Goal: Task Accomplishment & Management: Use online tool/utility

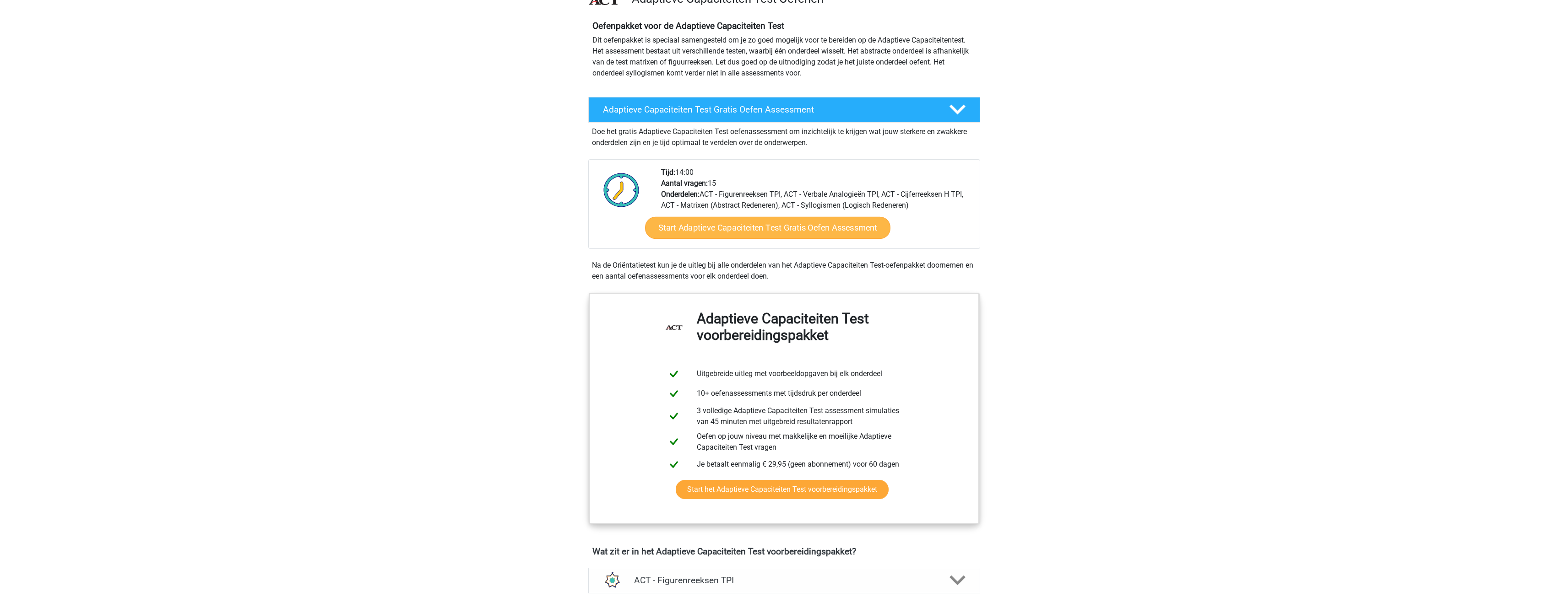
scroll to position [45, 0]
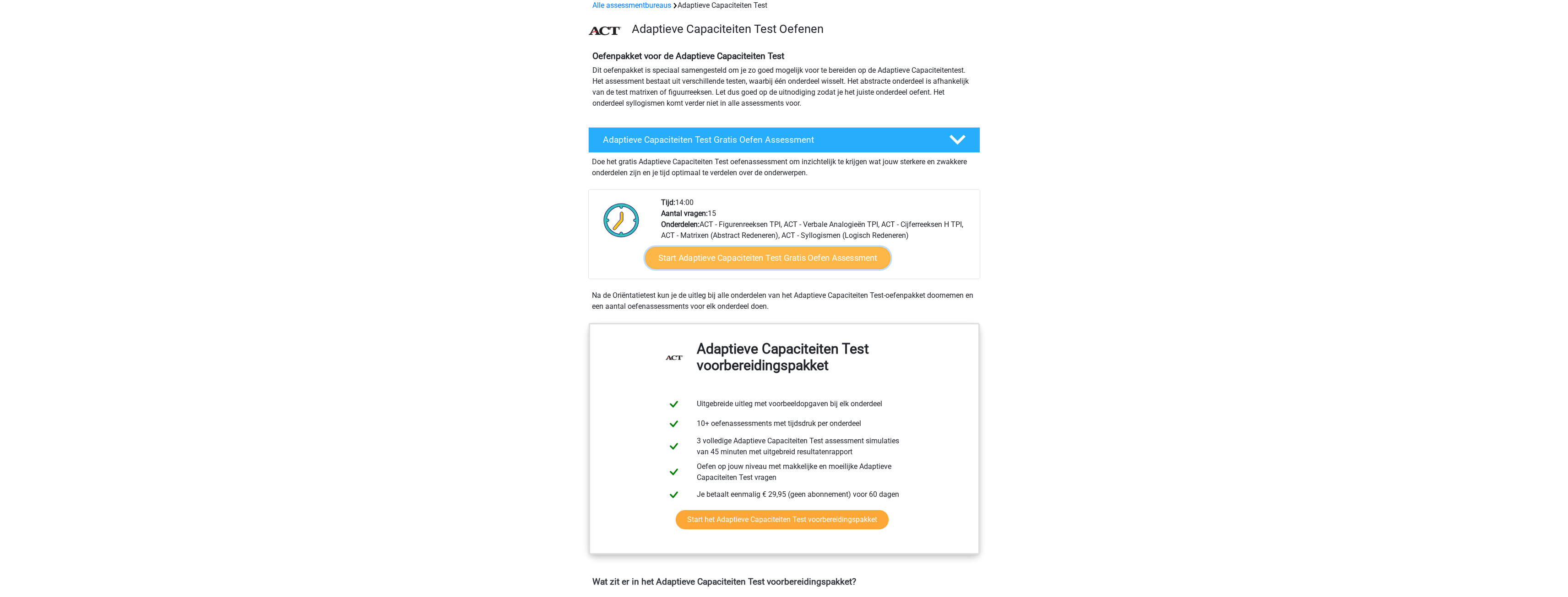
click at [758, 260] on link "Start Adaptieve Capaciteiten Test Gratis Oefen Assessment" at bounding box center [768, 258] width 245 height 22
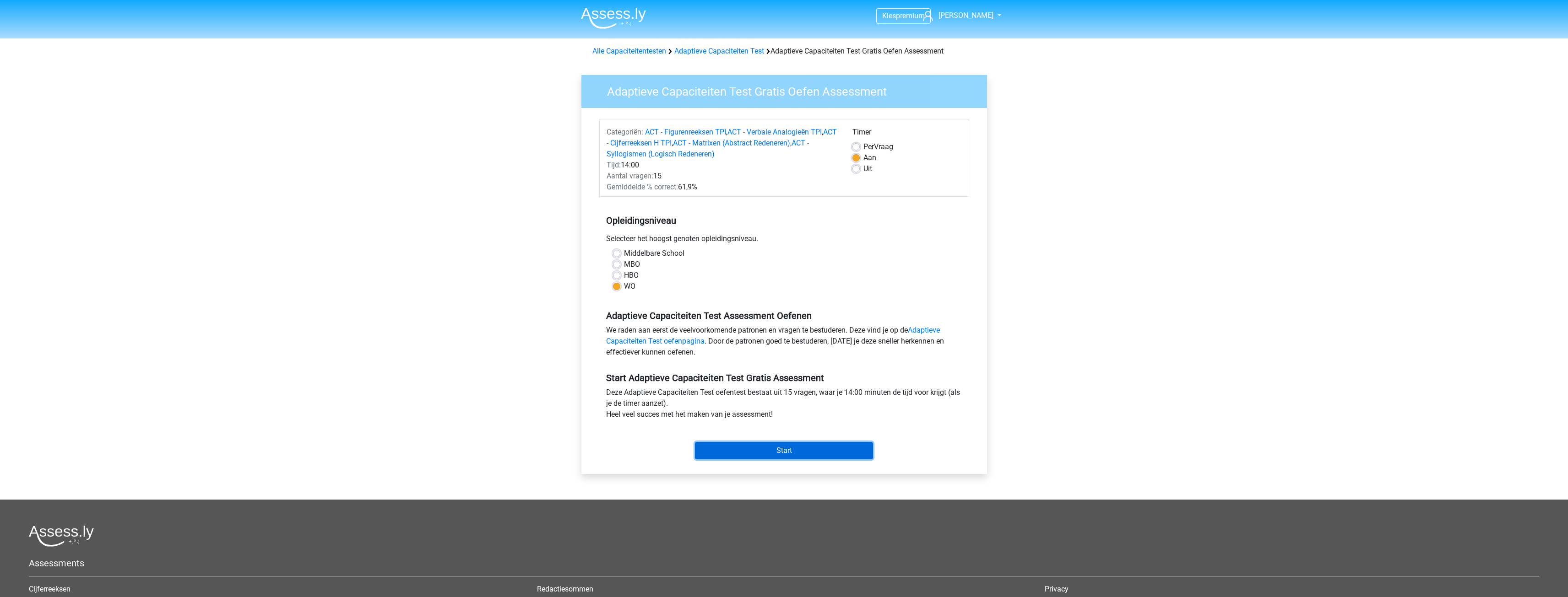
click at [797, 450] on input "Start" at bounding box center [784, 450] width 178 height 17
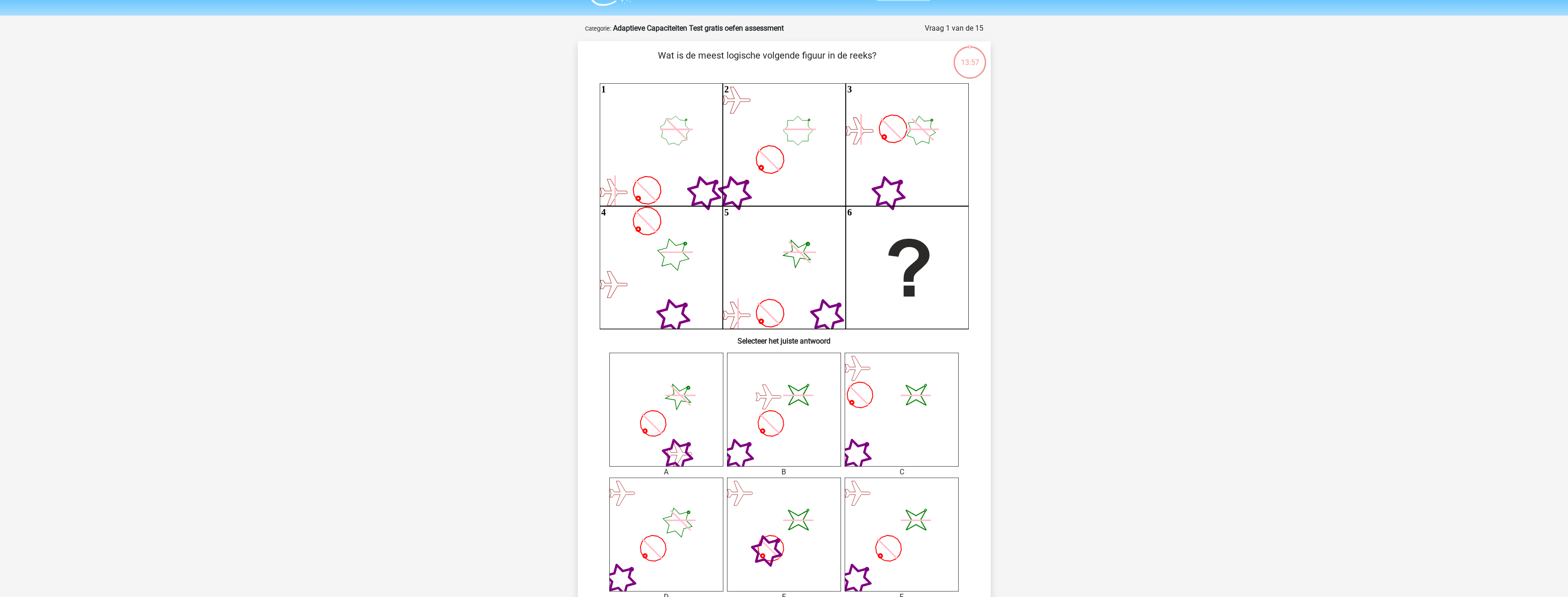
scroll to position [22, 0]
